Goal: Task Accomplishment & Management: Manage account settings

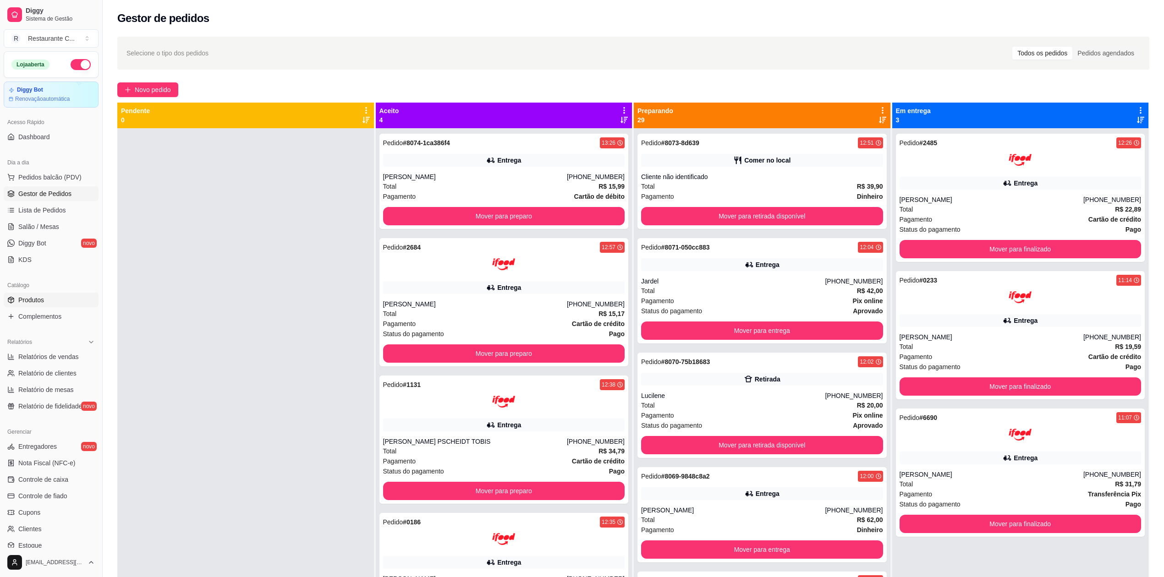
click at [61, 299] on link "Produtos" at bounding box center [51, 300] width 95 height 15
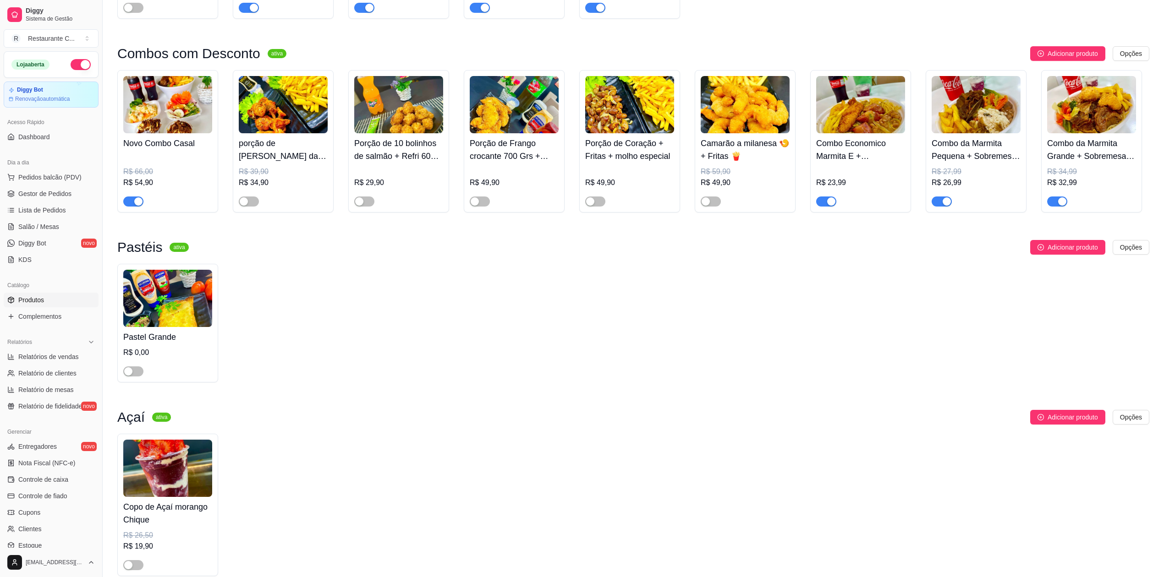
scroll to position [367, 0]
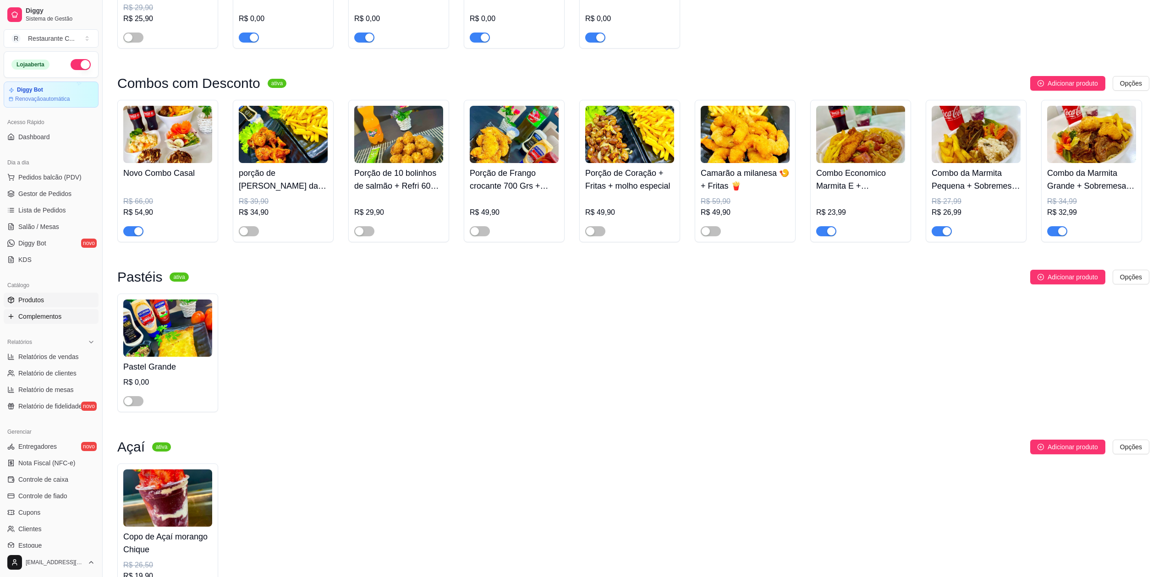
click at [47, 316] on span "Complementos" at bounding box center [39, 316] width 43 height 9
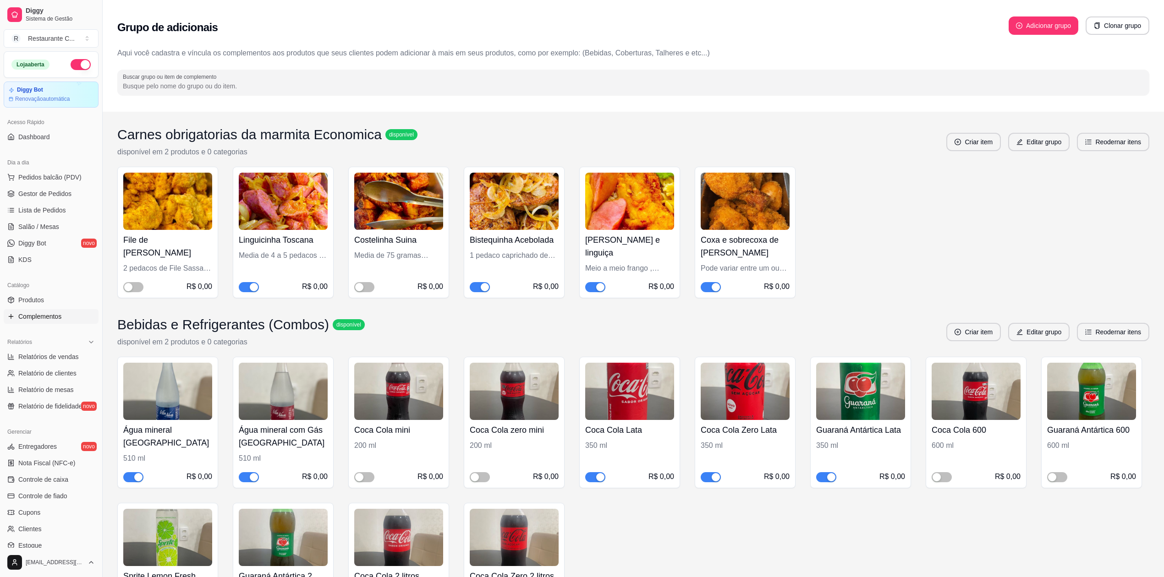
click at [479, 293] on div "Bistequinha Acebolada 1 pedaco caprichado de bisteca R$ 0,00" at bounding box center [514, 233] width 101 height 132
click at [475, 291] on span "button" at bounding box center [480, 287] width 20 height 10
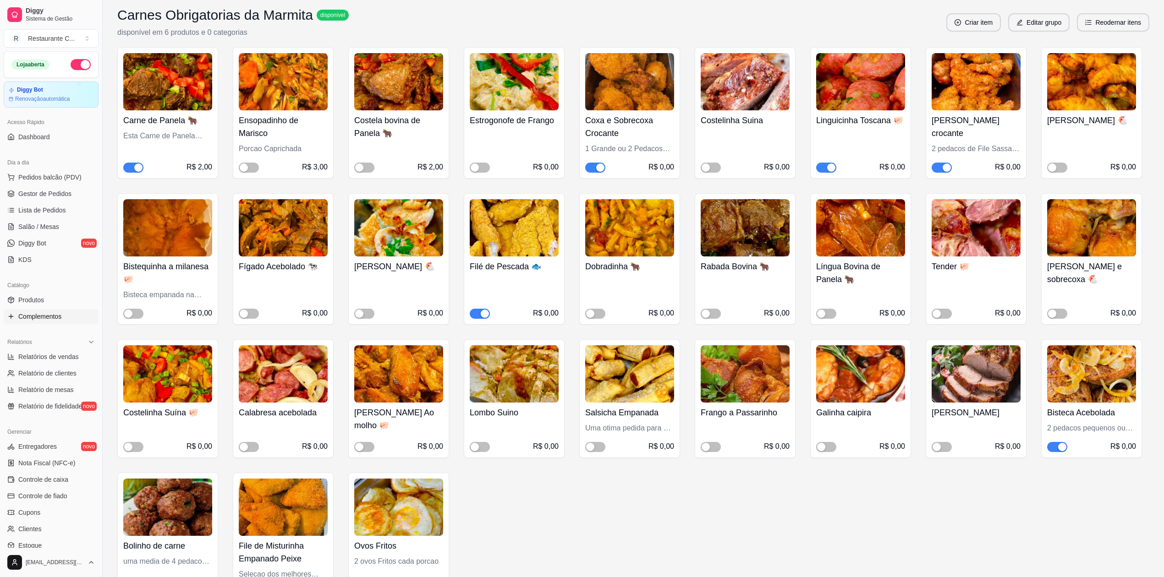
scroll to position [122, 0]
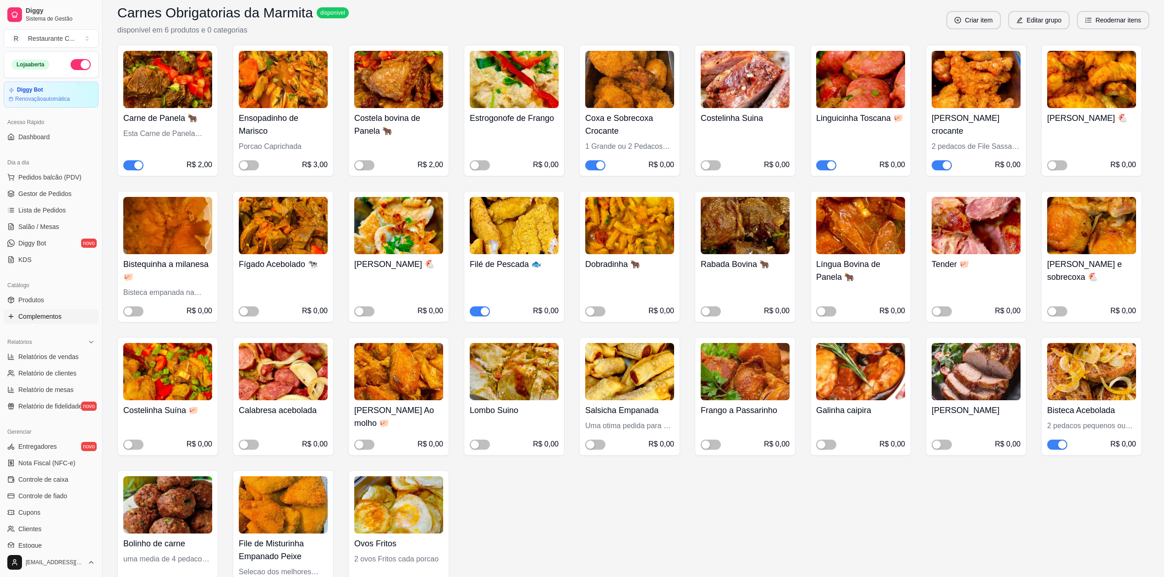
click at [1055, 449] on span "button" at bounding box center [1057, 445] width 20 height 10
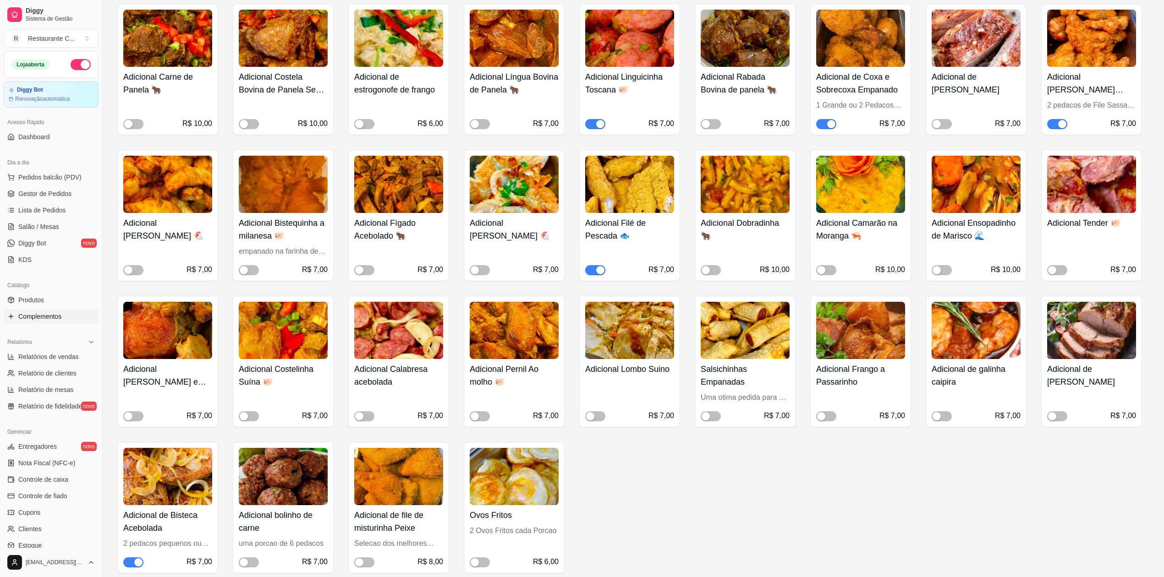
scroll to position [855, 0]
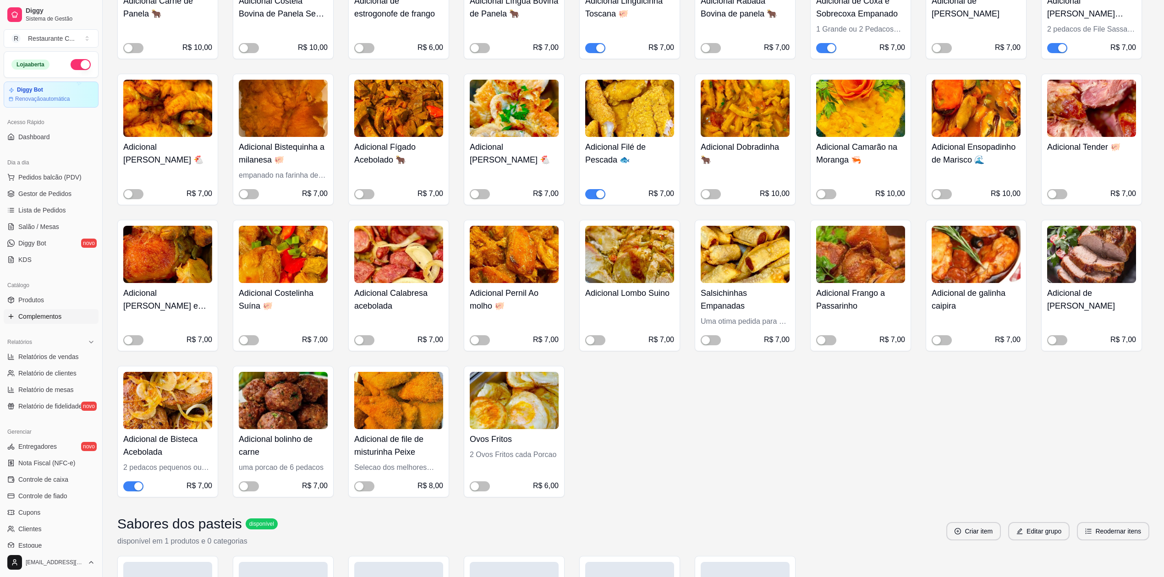
click at [137, 491] on div "button" at bounding box center [138, 487] width 8 height 8
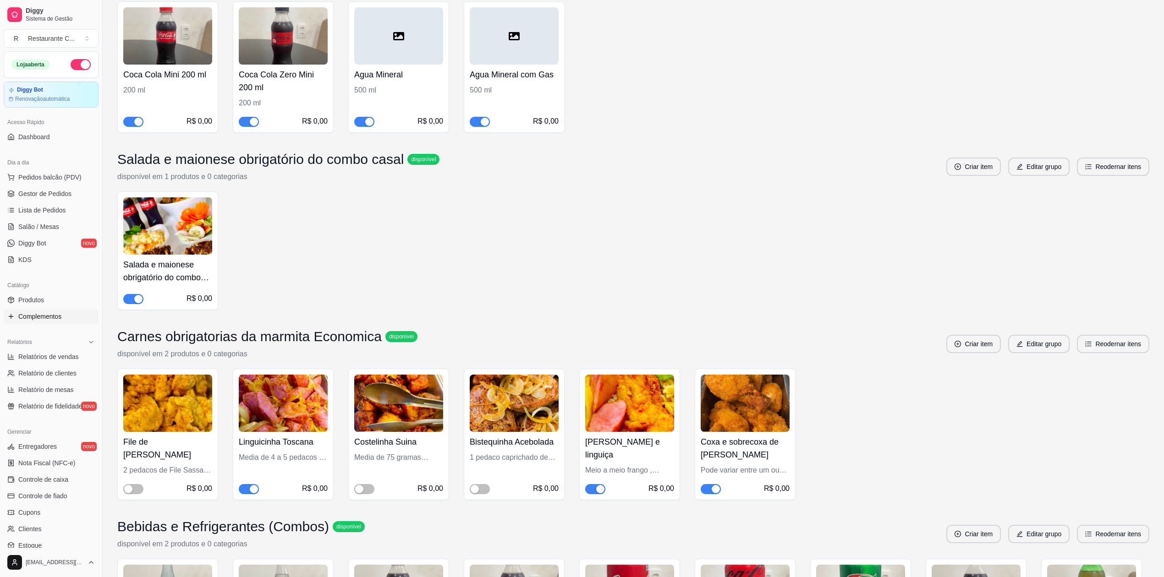
scroll to position [2872, 0]
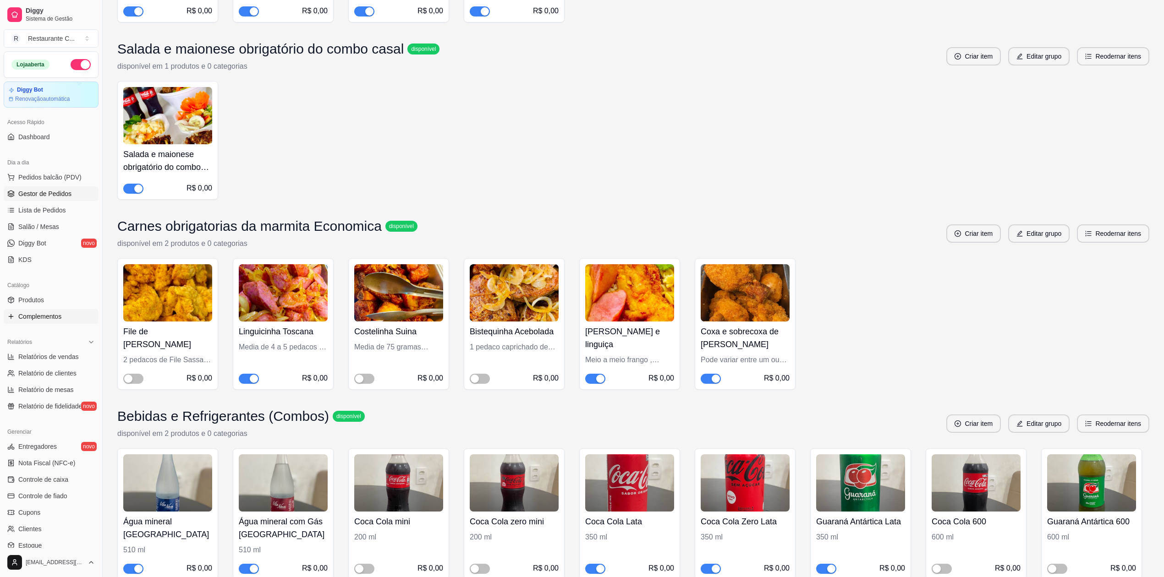
click at [56, 195] on span "Gestor de Pedidos" at bounding box center [44, 193] width 53 height 9
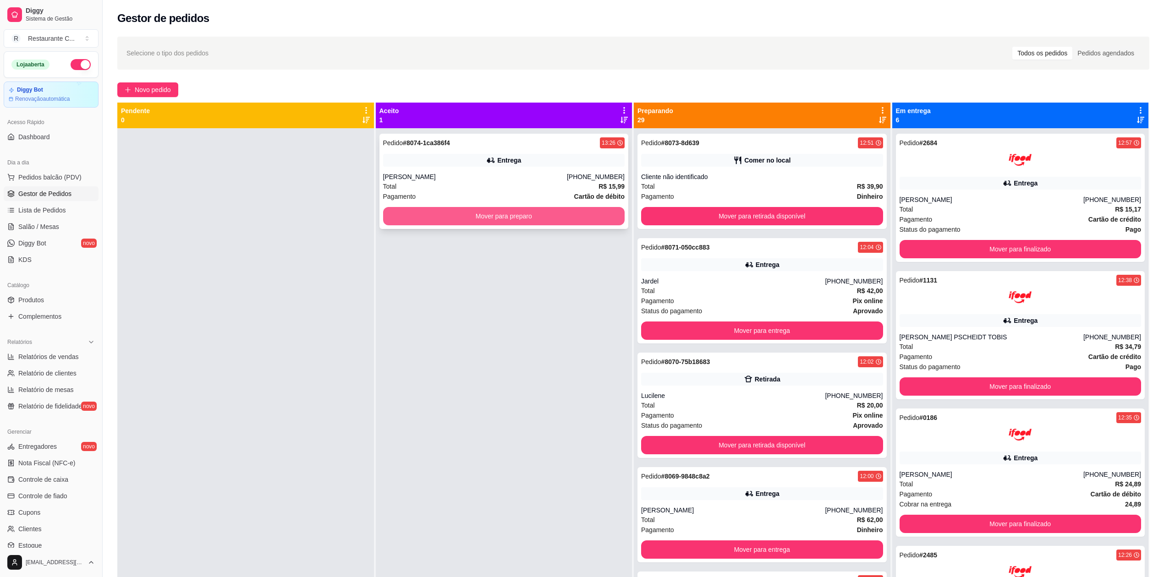
click at [526, 217] on button "Mover para preparo" at bounding box center [504, 216] width 242 height 18
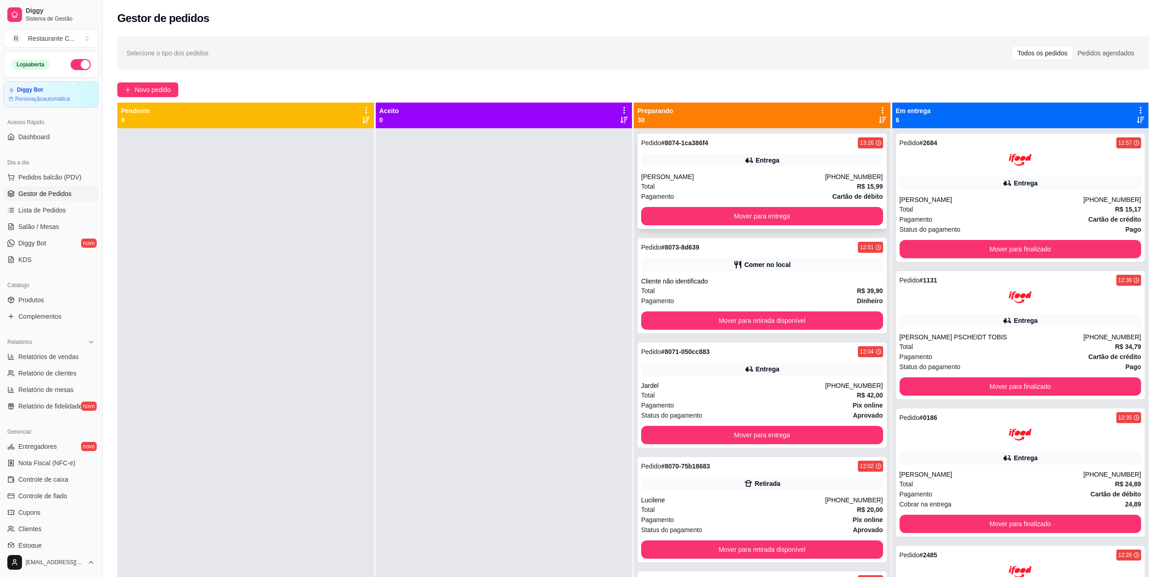
click at [710, 179] on div "[PERSON_NAME]" at bounding box center [733, 176] width 184 height 9
click at [879, 109] on icon at bounding box center [883, 110] width 8 height 8
click at [822, 137] on span "Com essa opção você tem a opção de mover todos os pedidos que estão em uma etap…" at bounding box center [805, 144] width 136 height 22
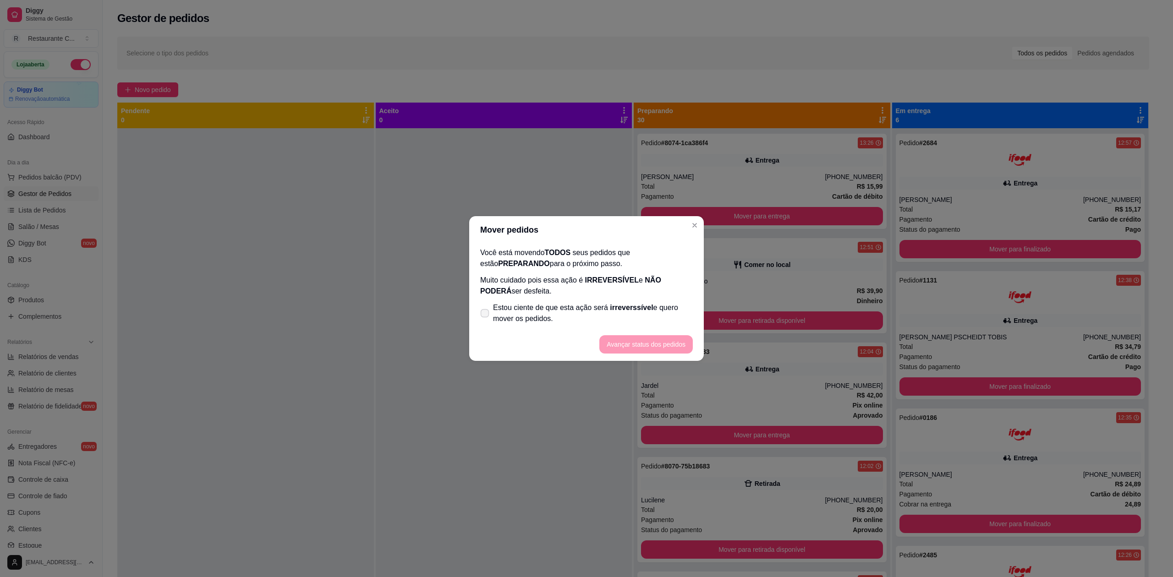
click at [524, 318] on span "Estou ciente de que esta ação será irreverssível e quero mover os pedidos." at bounding box center [593, 313] width 200 height 22
click at [486, 318] on input "Estou ciente de que esta ação será irreverssível e quero mover os pedidos." at bounding box center [483, 318] width 6 height 6
checkbox input "true"
click at [676, 352] on button "Avançar status dos pedidos" at bounding box center [646, 345] width 91 height 18
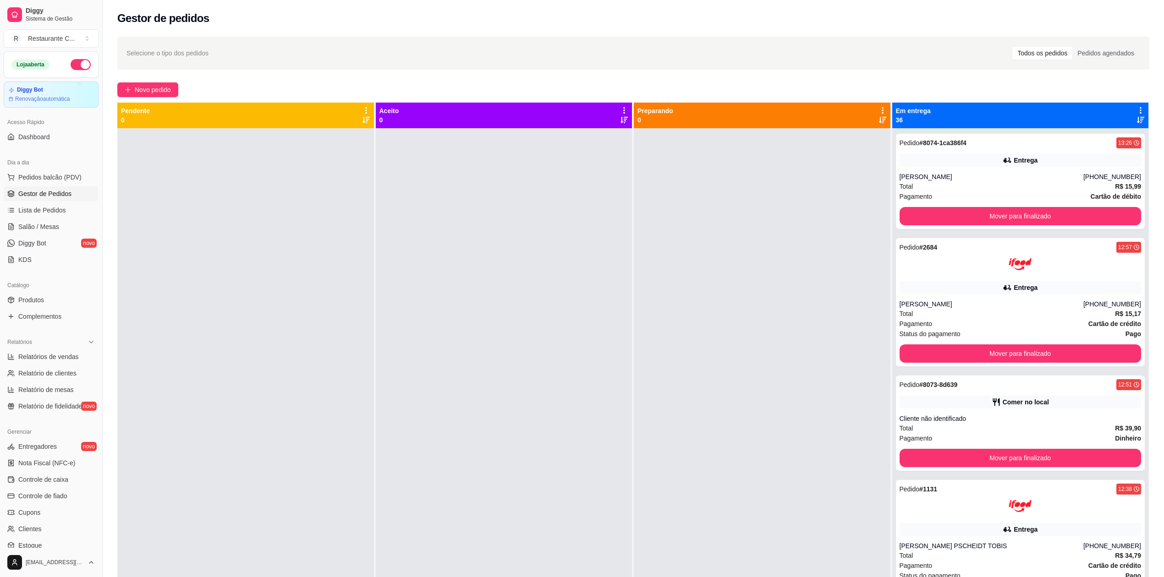
click at [1137, 109] on icon at bounding box center [1141, 110] width 8 height 8
click at [1106, 126] on div "Mover pedidos de etapa Com essa opção você tem a opção de mover todos os pedido…" at bounding box center [1061, 139] width 136 height 31
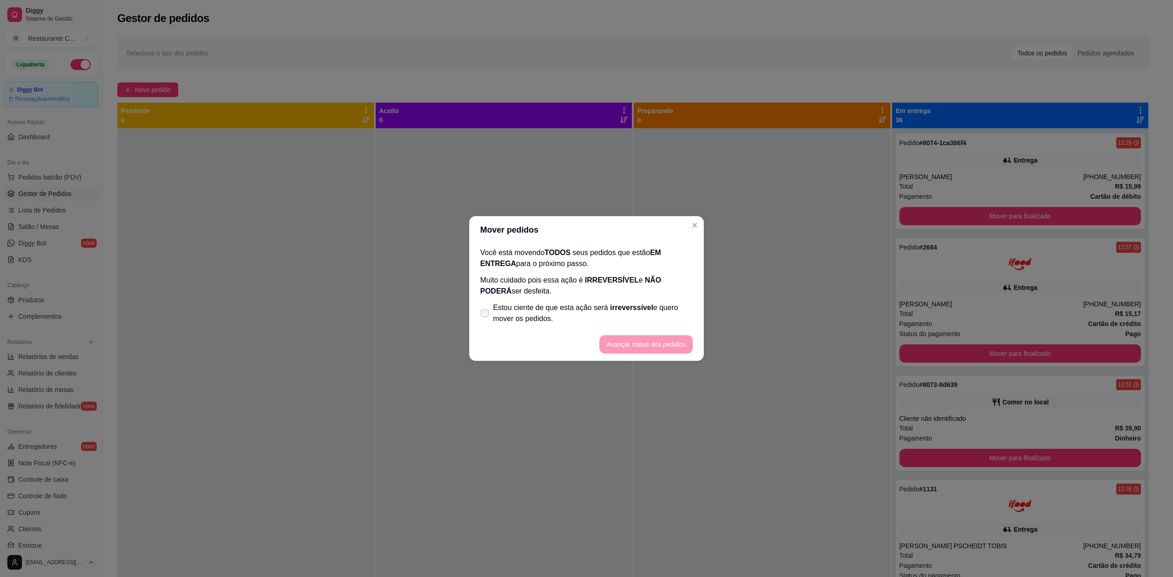
click at [556, 318] on span "Estou ciente de que esta ação será irreverssível e quero mover os pedidos." at bounding box center [593, 313] width 200 height 22
click at [486, 318] on input "Estou ciente de que esta ação será irreverssível e quero mover os pedidos." at bounding box center [483, 318] width 6 height 6
checkbox input "true"
click at [622, 329] on footer "Avançar status dos pedidos" at bounding box center [586, 344] width 235 height 33
click at [636, 344] on button "Avançar status dos pedidos" at bounding box center [645, 344] width 93 height 18
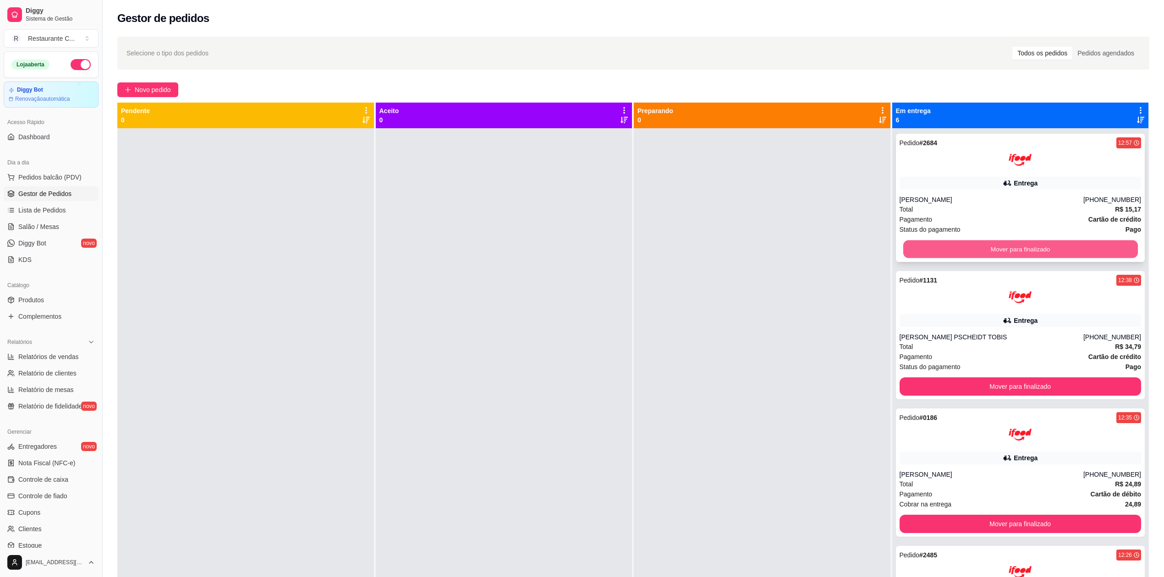
click at [1014, 246] on button "Mover para finalizado" at bounding box center [1020, 250] width 235 height 18
click at [1014, 246] on button "Mover para finalizado" at bounding box center [1021, 249] width 242 height 18
click at [1014, 378] on button "Mover para finalizado" at bounding box center [1021, 387] width 242 height 18
click at [1014, 246] on button "Mover para finalizado" at bounding box center [1020, 250] width 235 height 18
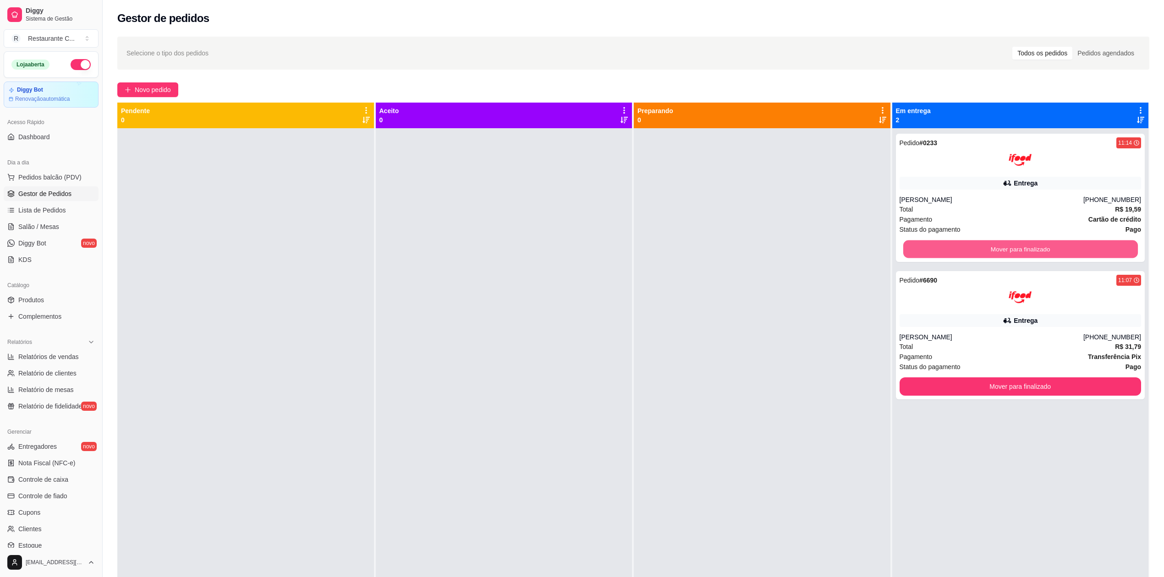
click at [1014, 246] on button "Mover para finalizado" at bounding box center [1020, 250] width 235 height 18
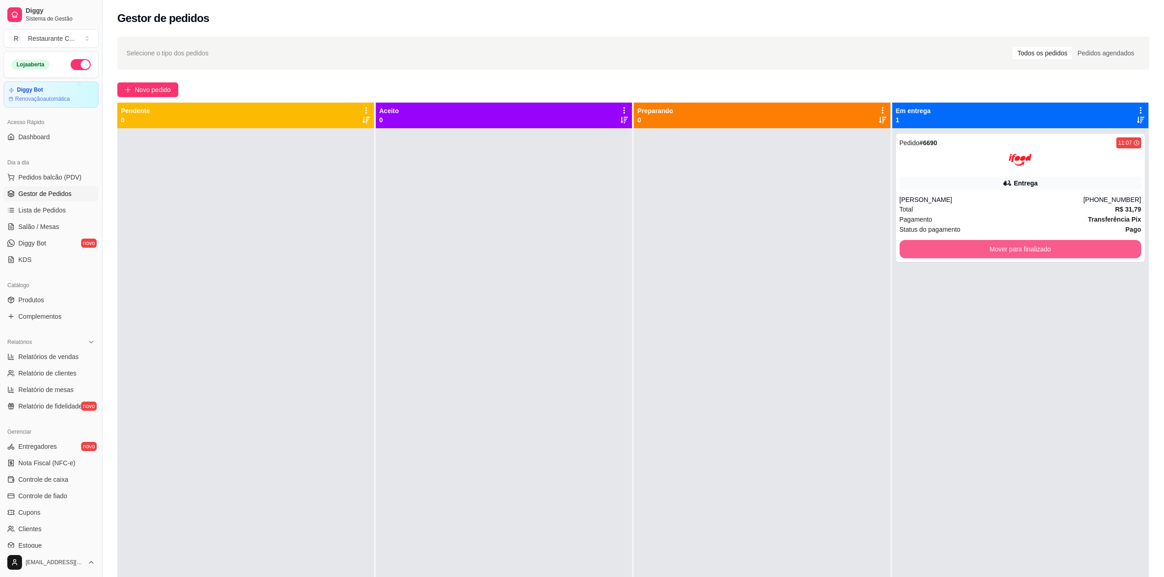
click at [1014, 246] on button "Mover para finalizado" at bounding box center [1021, 249] width 242 height 18
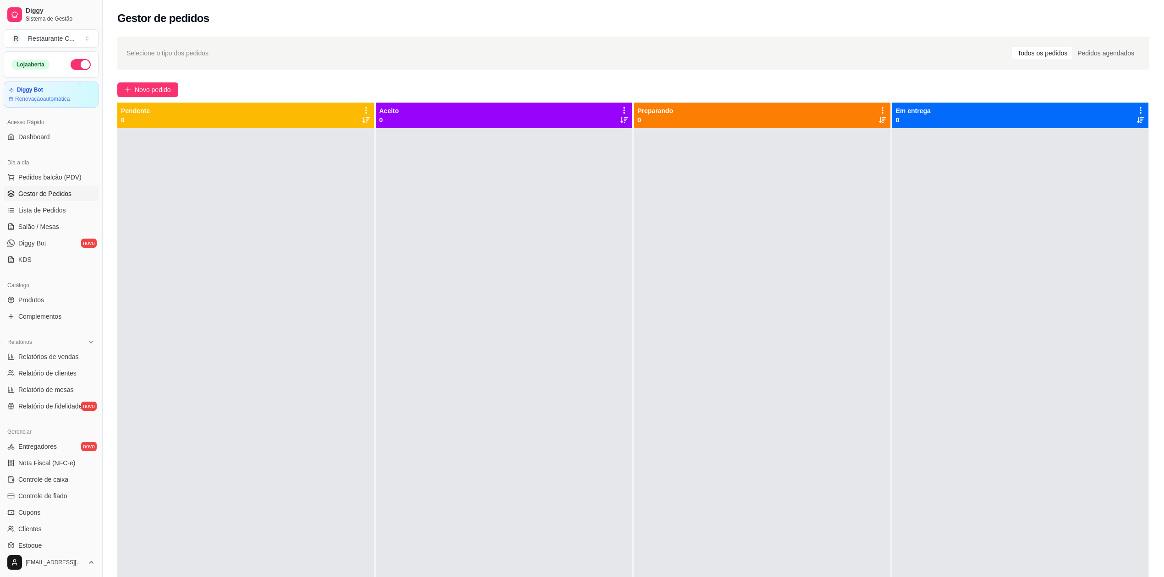
drag, startPoint x: 787, startPoint y: 295, endPoint x: 712, endPoint y: 293, distance: 75.2
click at [781, 295] on div at bounding box center [762, 416] width 257 height 577
click at [54, 354] on span "Relatórios de vendas" at bounding box center [48, 356] width 60 height 9
select select "ALL"
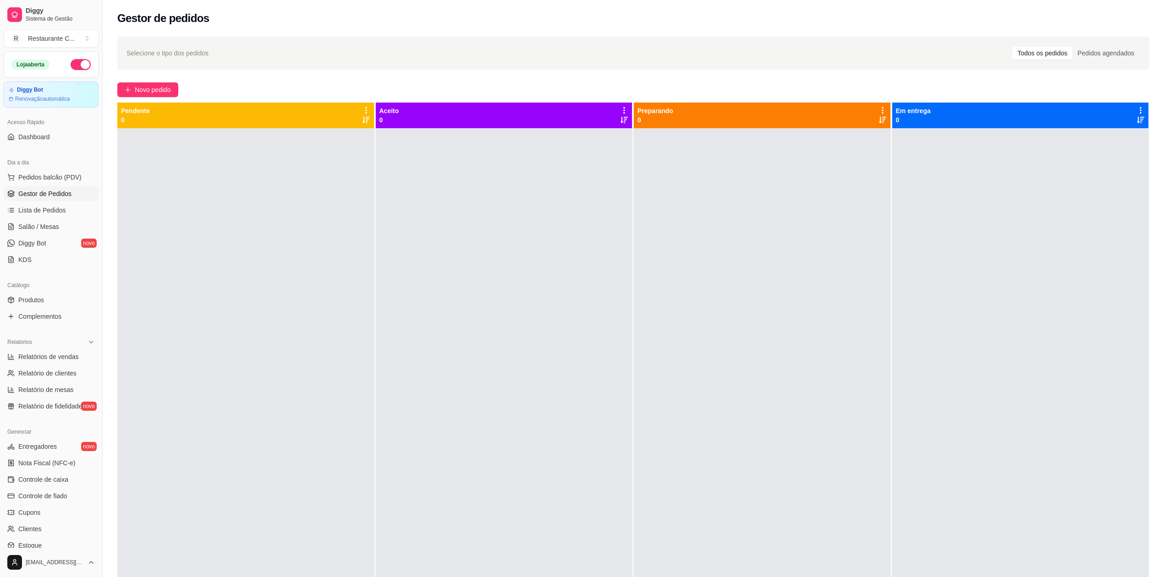
select select "0"
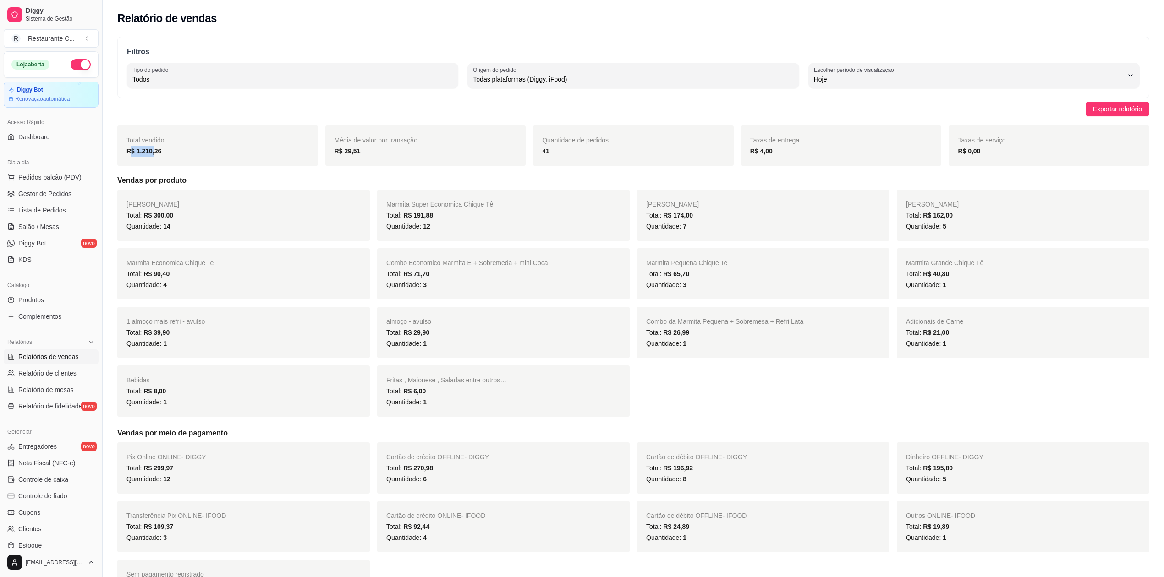
drag, startPoint x: 130, startPoint y: 154, endPoint x: 242, endPoint y: 173, distance: 113.3
click at [184, 152] on div "R$ 1.210,26" at bounding box center [217, 151] width 182 height 11
drag, startPoint x: 556, startPoint y: 149, endPoint x: 572, endPoint y: 150, distance: 16.1
click at [572, 150] on div "41" at bounding box center [633, 151] width 182 height 11
click at [59, 374] on span "Relatório de clientes" at bounding box center [47, 373] width 58 height 9
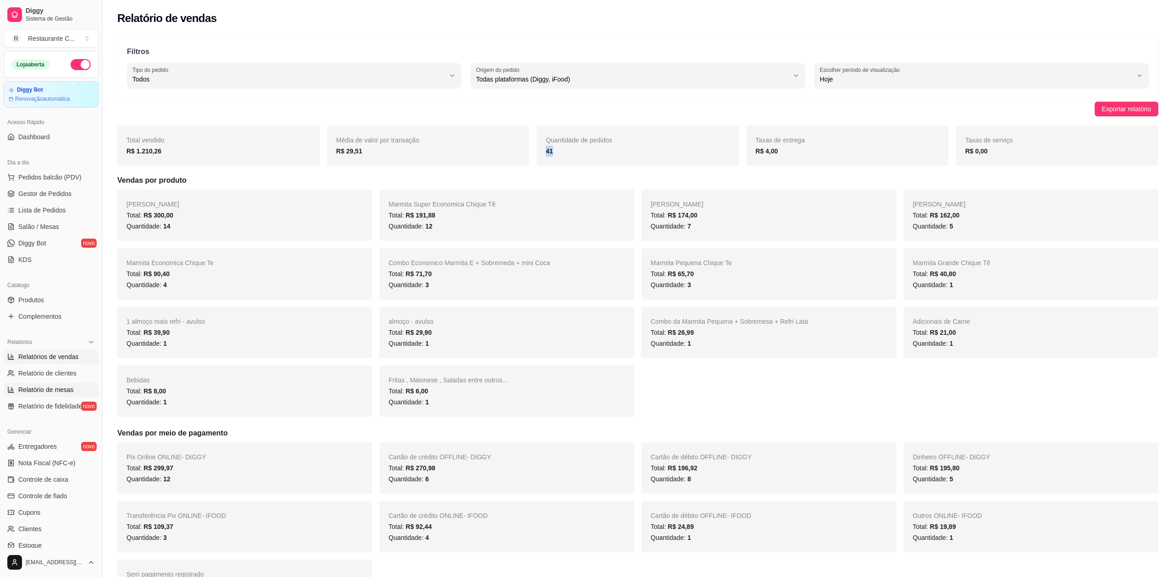
select select "30"
select select "HIGHEST_TOTAL_SPENT_WITH_ORDERS"
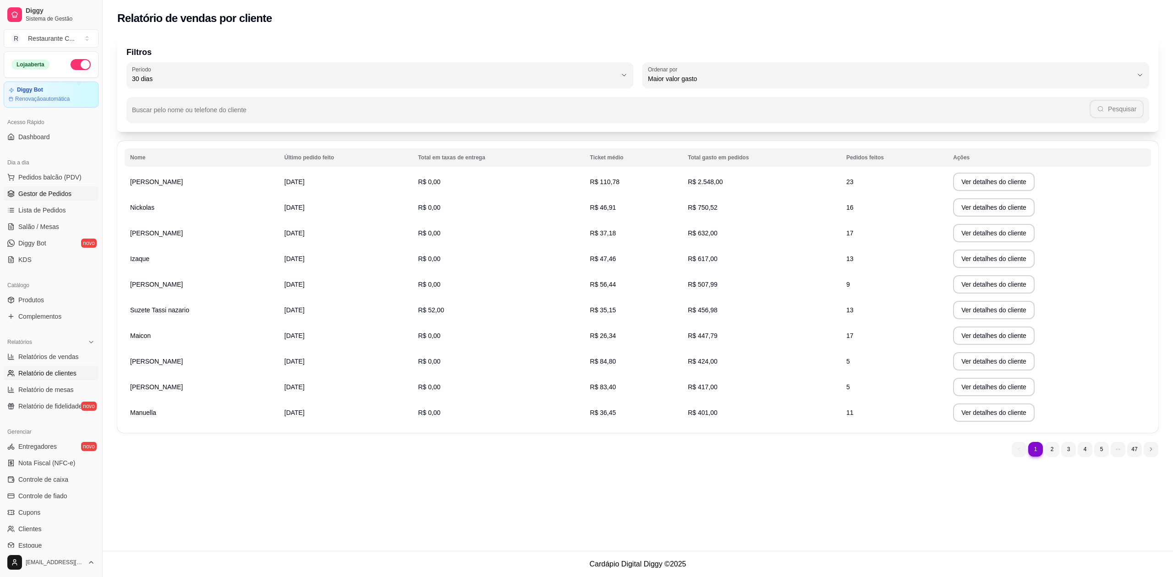
click at [24, 188] on link "Gestor de Pedidos" at bounding box center [51, 194] width 95 height 15
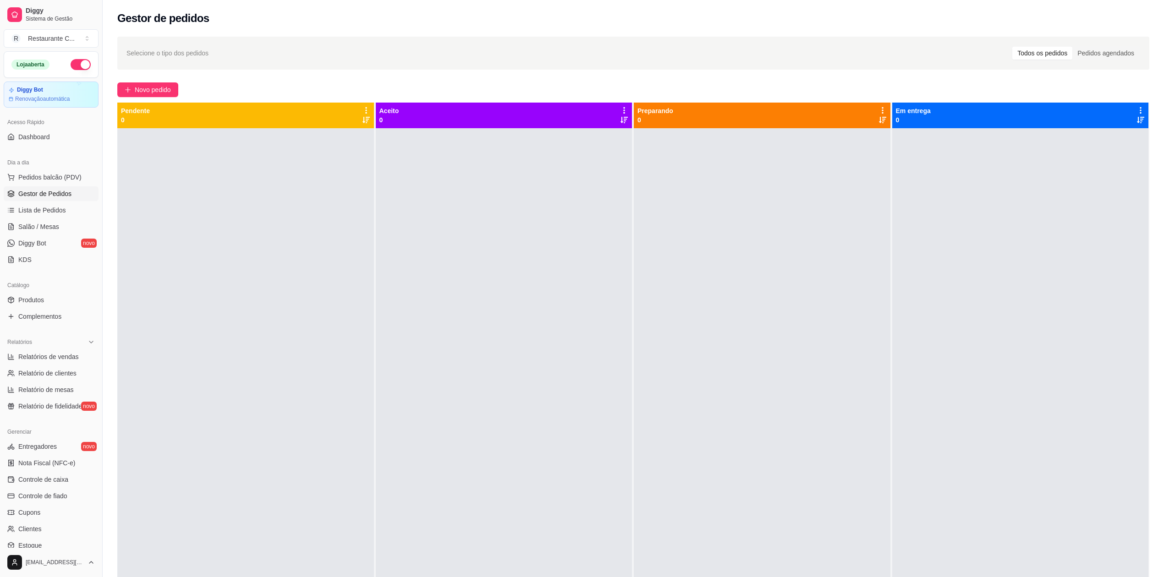
drag, startPoint x: 1053, startPoint y: 252, endPoint x: 1045, endPoint y: 255, distance: 8.3
click at [1053, 252] on div at bounding box center [1020, 416] width 257 height 577
click at [1064, 291] on div at bounding box center [1020, 416] width 257 height 577
click at [55, 360] on span "Relatórios de vendas" at bounding box center [48, 356] width 60 height 9
select select "ALL"
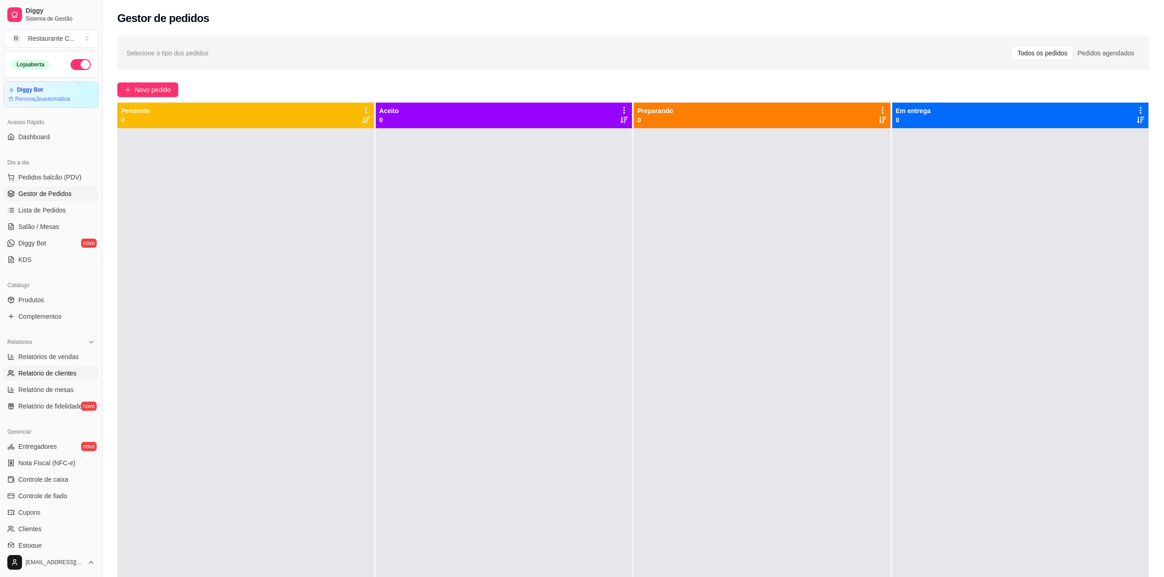
select select "ALL"
select select "0"
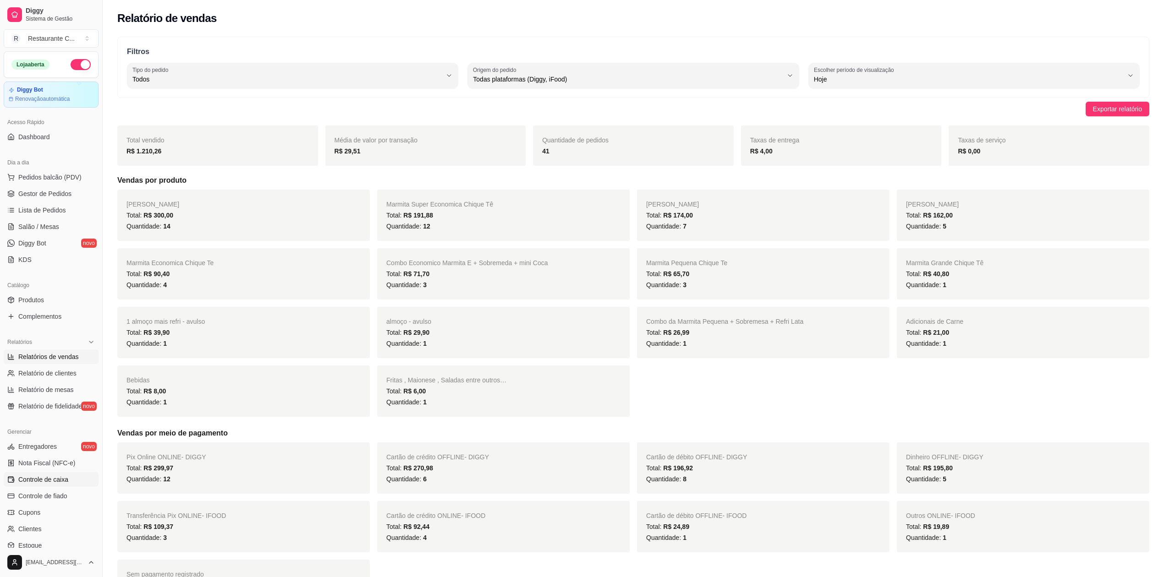
click at [57, 477] on span "Controle de caixa" at bounding box center [43, 479] width 50 height 9
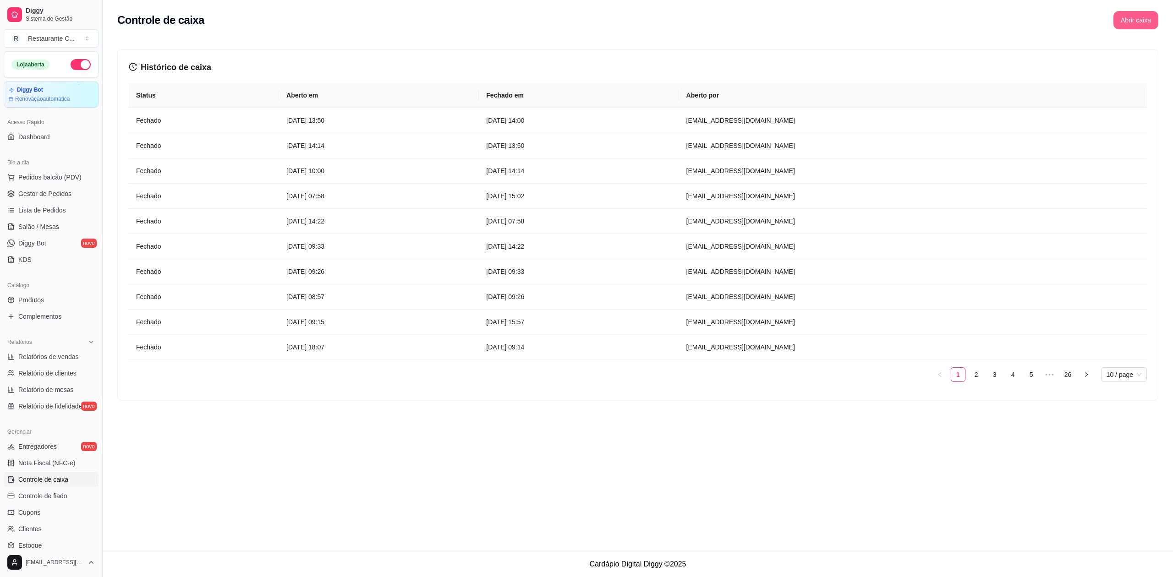
click at [1136, 17] on button "Abrir caixa" at bounding box center [1136, 20] width 45 height 18
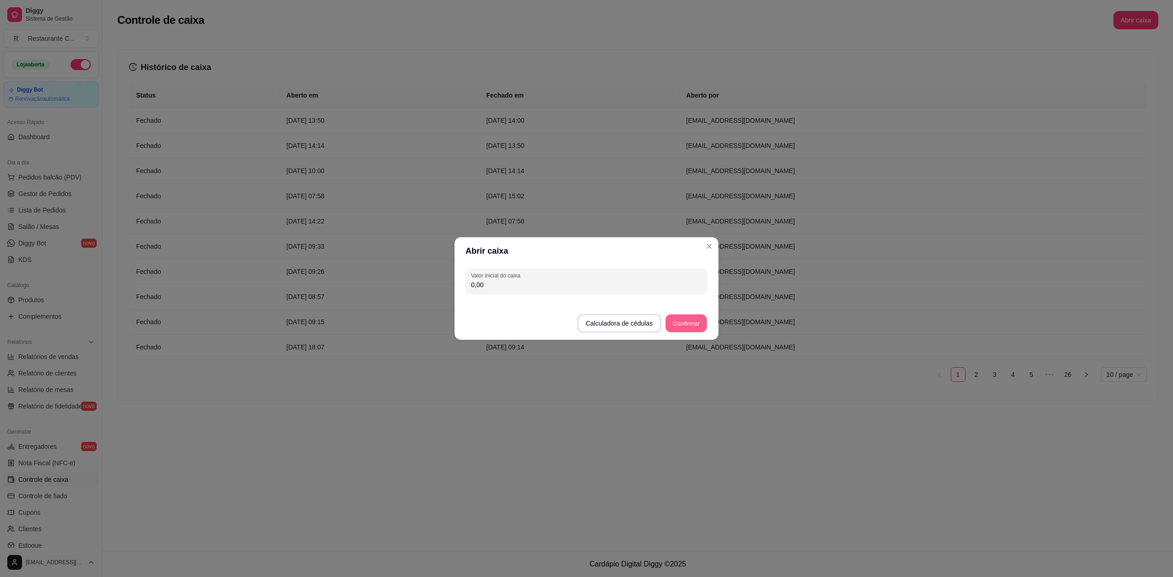
click at [695, 323] on button "Confirmar" at bounding box center [686, 324] width 42 height 18
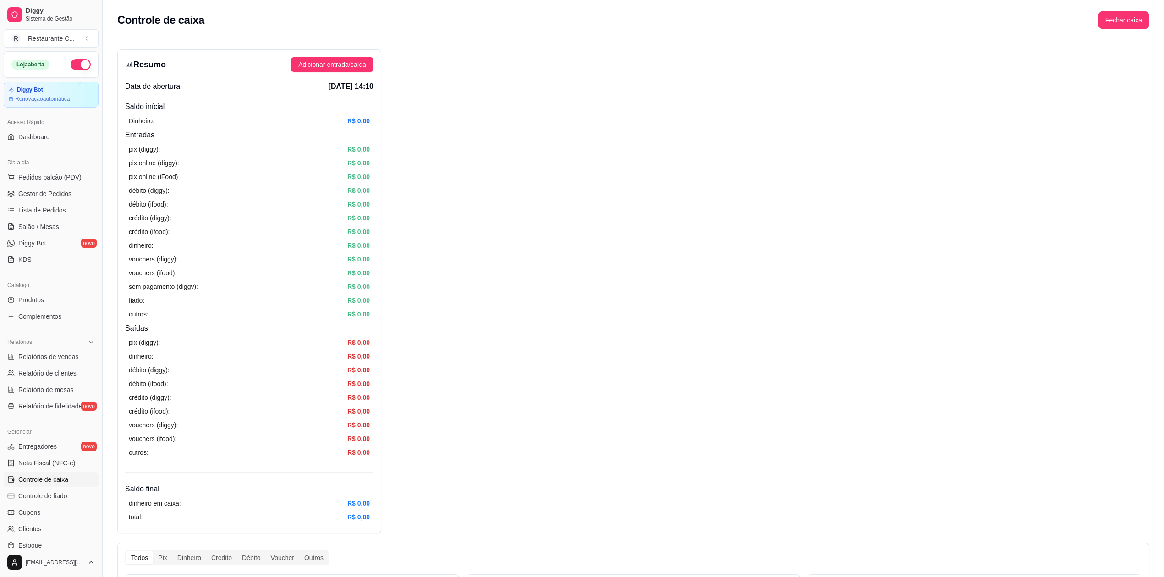
click at [602, 200] on div "Resumo Adicionar entrada/saída Data de abertura: [DATE] 14:10 Saldo inícial Din…" at bounding box center [633, 572] width 1032 height 1046
click at [55, 195] on span "Gestor de Pedidos" at bounding box center [44, 193] width 53 height 9
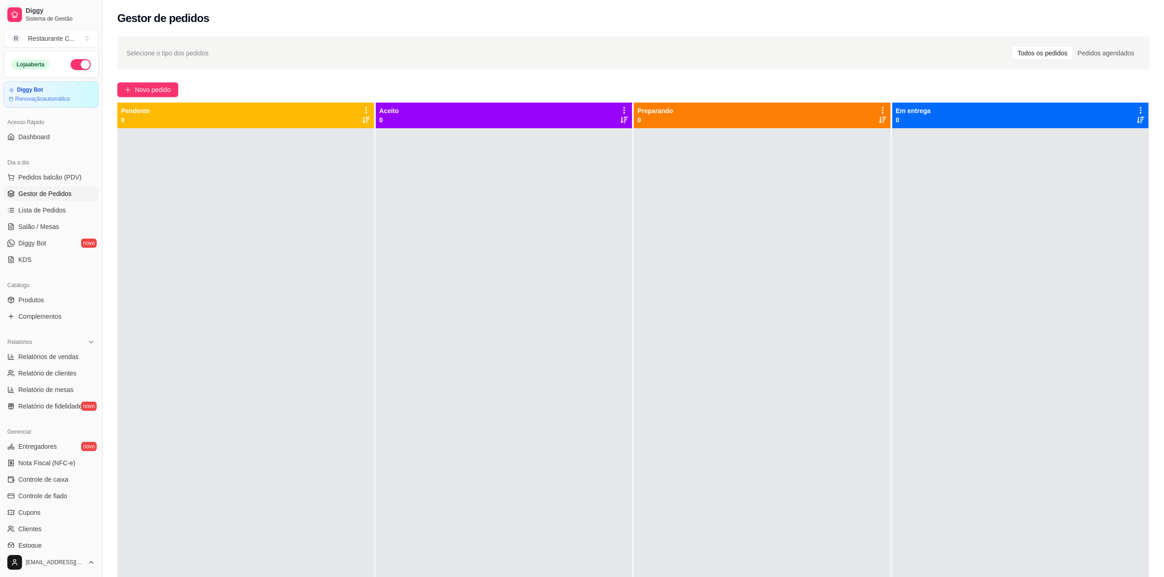
click at [571, 247] on div at bounding box center [504, 416] width 257 height 577
drag, startPoint x: 871, startPoint y: 566, endPoint x: 876, endPoint y: 563, distance: 5.5
click at [875, 565] on div at bounding box center [762, 416] width 257 height 577
click at [904, 338] on div at bounding box center [1020, 416] width 257 height 577
click at [1005, 413] on div at bounding box center [1020, 416] width 257 height 577
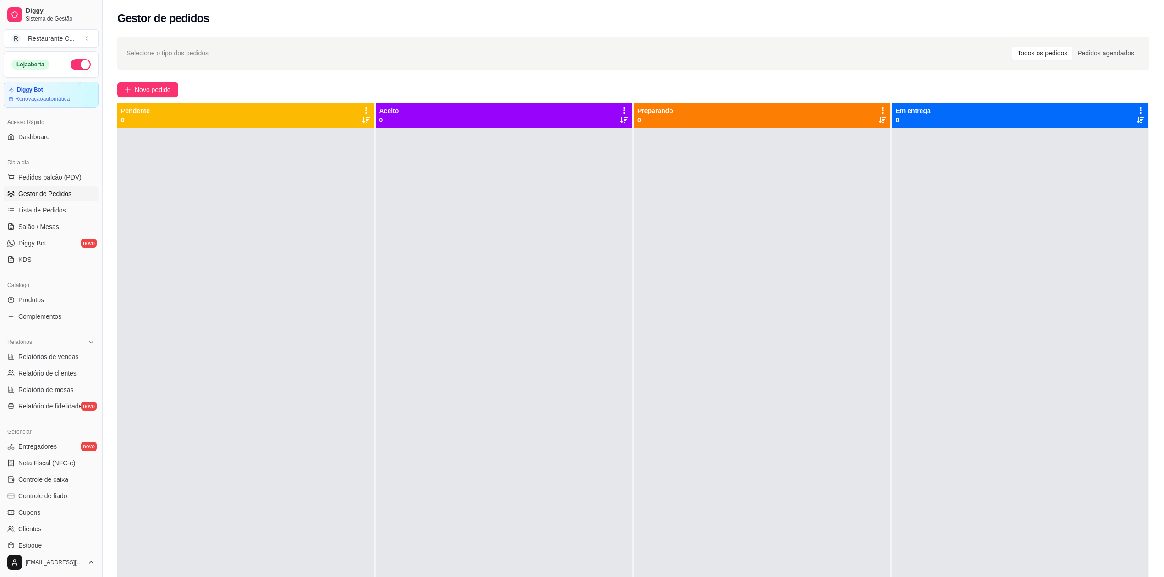
click at [884, 314] on div "Preparando 0" at bounding box center [763, 404] width 258 height 603
drag, startPoint x: 1040, startPoint y: 570, endPoint x: 1061, endPoint y: 588, distance: 27.3
click at [1061, 577] on html "Diggy Sistema de Gestão R Restaurante C ... Loja aberta Diggy Bot Renovação aut…" at bounding box center [582, 288] width 1164 height 577
click at [869, 369] on div at bounding box center [762, 416] width 257 height 577
click at [869, 365] on div at bounding box center [762, 416] width 257 height 577
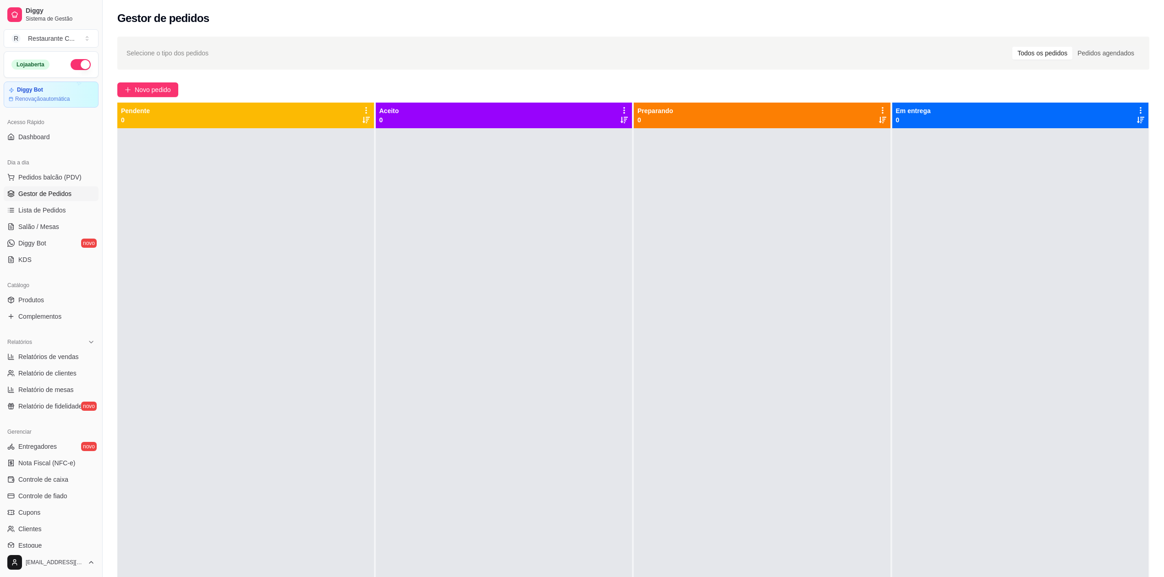
drag, startPoint x: 505, startPoint y: 193, endPoint x: 558, endPoint y: 182, distance: 53.8
click at [506, 193] on div at bounding box center [504, 416] width 257 height 577
